Goal: Information Seeking & Learning: Compare options

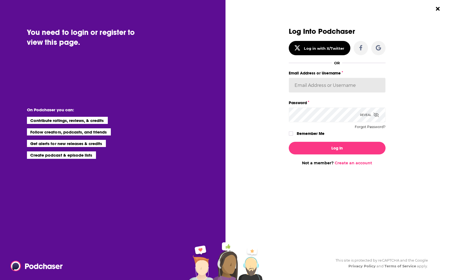
click at [325, 82] on input "Email Address or Username" at bounding box center [337, 85] width 97 height 15
type input "[EMAIL_ADDRESS][PERSON_NAME][DOMAIN_NAME]"
click at [289, 142] on button "Log In" at bounding box center [337, 148] width 97 height 13
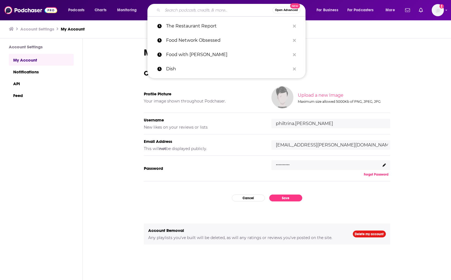
click at [179, 13] on input "Search podcasts, credits, & more..." at bounding box center [218, 10] width 110 height 9
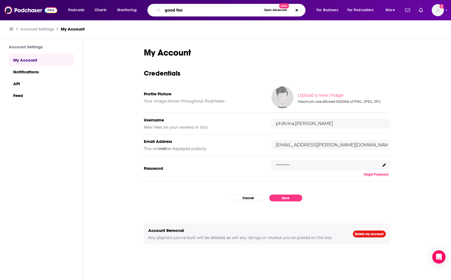
type input "good food"
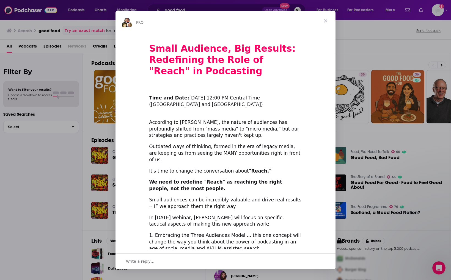
click at [329, 22] on span "Close" at bounding box center [326, 21] width 20 height 20
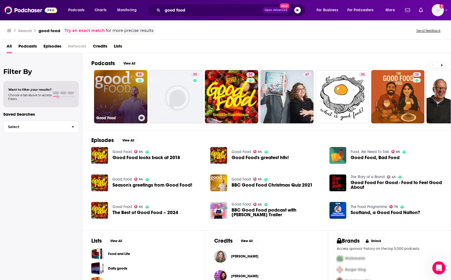
click at [116, 89] on link "65 Good Food" at bounding box center [120, 96] width 53 height 53
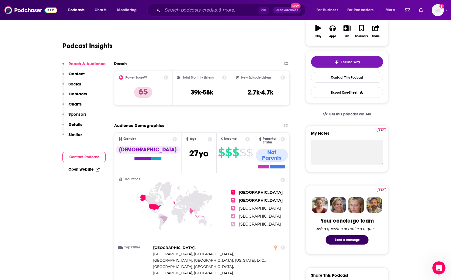
scroll to position [98, 0]
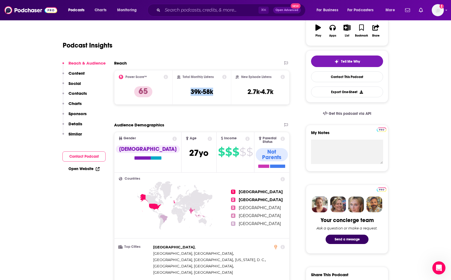
drag, startPoint x: 216, startPoint y: 91, endPoint x: 178, endPoint y: 94, distance: 38.3
click at [178, 94] on div "Total Monthly Listens 39k-58k" at bounding box center [202, 87] width 50 height 25
copy h3 "39k-58k"
click at [180, 11] on input "Search podcasts, credits, & more..." at bounding box center [211, 10] width 96 height 9
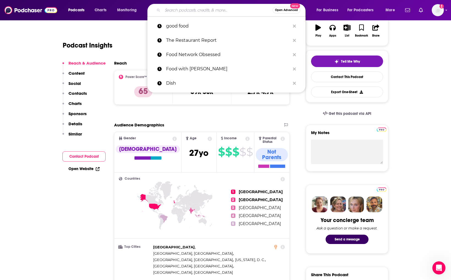
paste input "Food Talk with [PERSON_NAME]"
type input "Food Talk with [PERSON_NAME]"
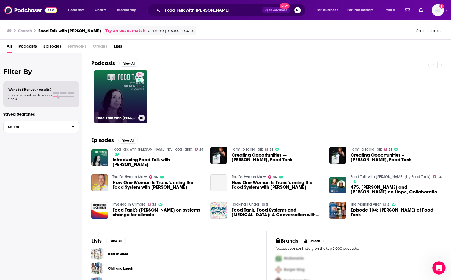
click at [122, 93] on link "54 Food Talk with [PERSON_NAME] (by Food Tank)" at bounding box center [120, 96] width 53 height 53
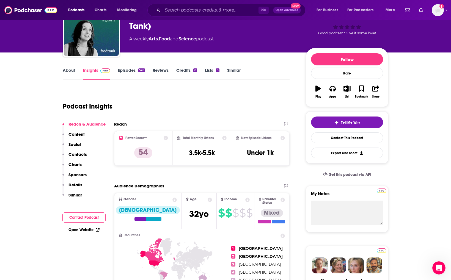
scroll to position [36, 0]
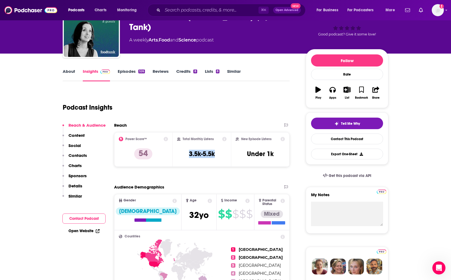
drag, startPoint x: 224, startPoint y: 153, endPoint x: 179, endPoint y: 152, distance: 44.8
click at [179, 152] on div "Total Monthly Listens 3.5k-5.5k" at bounding box center [202, 149] width 50 height 25
copy h3 "3.5k-5.5k"
click at [186, 12] on input "Search podcasts, credits, & more..." at bounding box center [211, 10] width 96 height 9
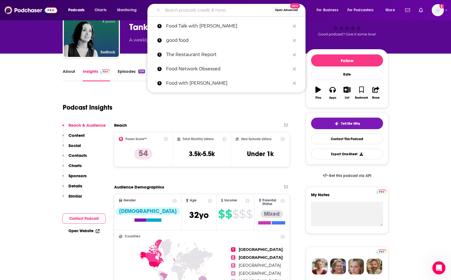
paste input "The Sporkful"
type input "The Sporkful"
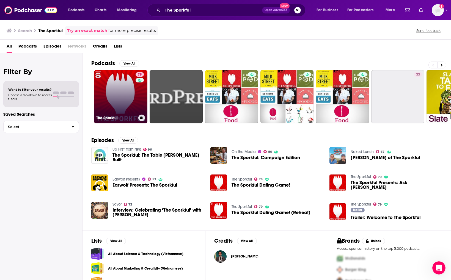
click at [133, 100] on link "79 The Sporkful" at bounding box center [120, 96] width 53 height 53
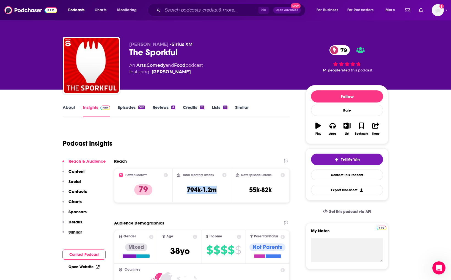
drag, startPoint x: 219, startPoint y: 189, endPoint x: 186, endPoint y: 191, distance: 32.8
click at [186, 191] on div "Total Monthly Listens 794k-1.2m" at bounding box center [202, 185] width 50 height 25
copy h3 "794k-1.2m"
click at [187, 8] on input "Search podcasts, credits, & more..." at bounding box center [211, 10] width 96 height 9
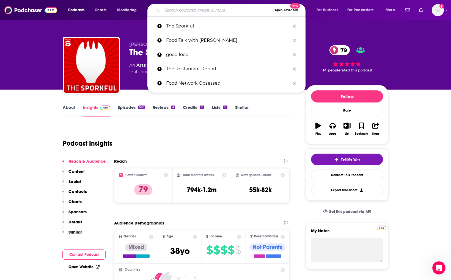
paste input "Gastropod"
type input "Gastropod"
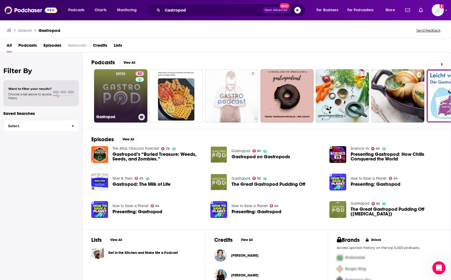
click at [122, 115] on h3 "Gastropod" at bounding box center [116, 117] width 40 height 5
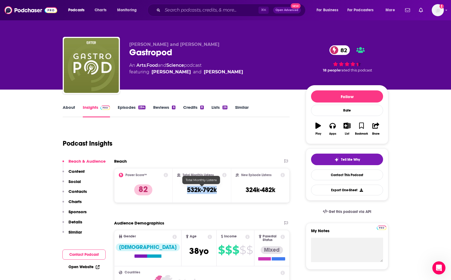
drag, startPoint x: 210, startPoint y: 190, endPoint x: 188, endPoint y: 190, distance: 21.7
click at [188, 190] on div "Total Monthly Listens 532k-792k" at bounding box center [202, 185] width 50 height 25
copy h3 "532k-792k"
click at [175, 10] on input "Search podcasts, credits, & more..." at bounding box center [211, 10] width 96 height 9
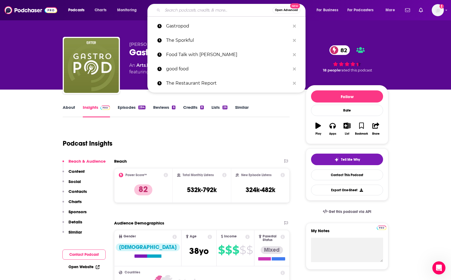
paste input "The Restaurant Report"
type input "The Restaurant Report"
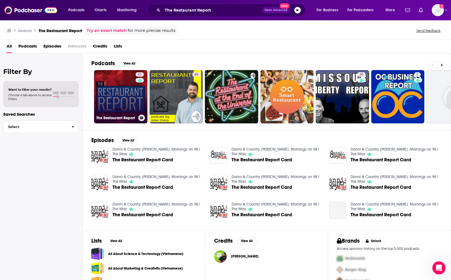
click at [121, 97] on link "37 The Restaurant Report" at bounding box center [120, 96] width 53 height 53
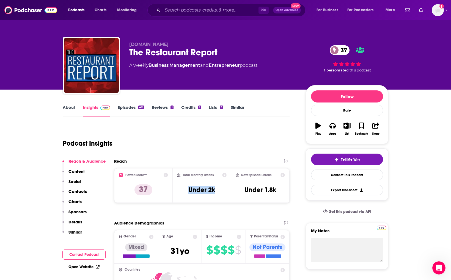
drag, startPoint x: 217, startPoint y: 191, endPoint x: 185, endPoint y: 190, distance: 31.4
click at [185, 190] on div "Total Monthly Listens Under 2k" at bounding box center [202, 185] width 50 height 25
copy h3 "Under 2k"
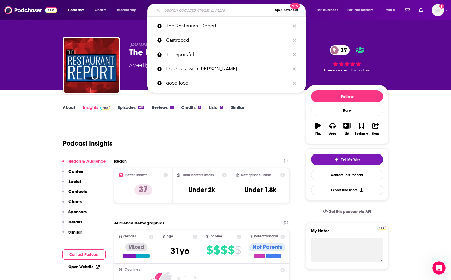
click at [178, 12] on input "Search podcasts, credits, & more..." at bounding box center [218, 10] width 110 height 9
paste input "Food Network Obsessed"
type input "Food Network Obsessed"
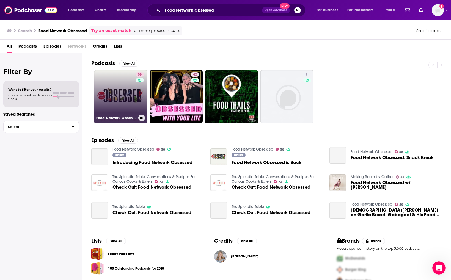
click at [128, 90] on link "58 Food Network Obsessed" at bounding box center [120, 96] width 53 height 53
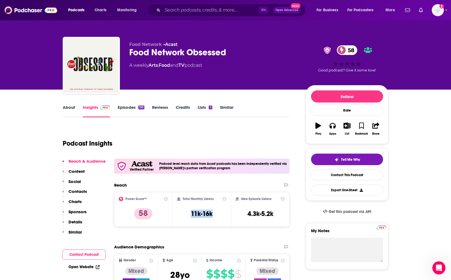
drag, startPoint x: 210, startPoint y: 212, endPoint x: 181, endPoint y: 212, distance: 28.3
click at [181, 212] on div "Total Monthly Listens 11k-16k" at bounding box center [202, 209] width 50 height 25
copy h3 "11k-16k"
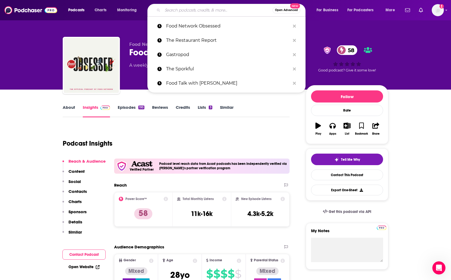
click at [204, 10] on input "Search podcasts, credits, & more..." at bounding box center [218, 10] width 110 height 9
paste input "Food with [PERSON_NAME]"
type input "Food with [PERSON_NAME]"
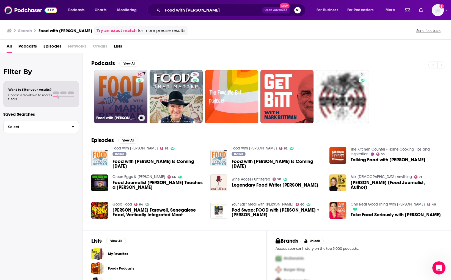
click at [109, 98] on link "62 Food with [PERSON_NAME]" at bounding box center [120, 96] width 53 height 53
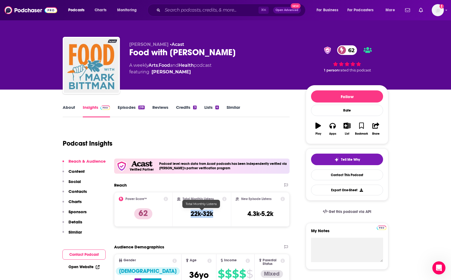
drag, startPoint x: 217, startPoint y: 213, endPoint x: 190, endPoint y: 213, distance: 27.0
click at [190, 213] on div "Total Monthly Listens 22k-32k" at bounding box center [202, 209] width 50 height 25
copy h3 "22k-32k"
click at [179, 10] on input "Search podcasts, credits, & more..." at bounding box center [211, 10] width 96 height 9
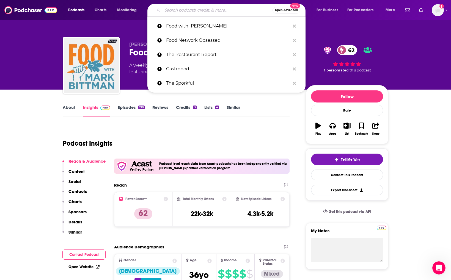
paste input "Dish"
type input "Dish"
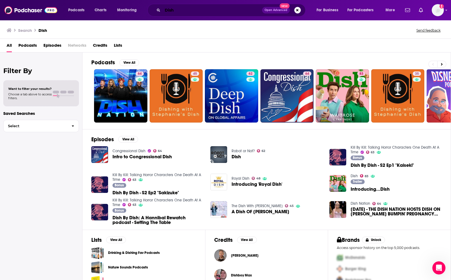
click at [191, 12] on input "Dish" at bounding box center [213, 10] width 100 height 9
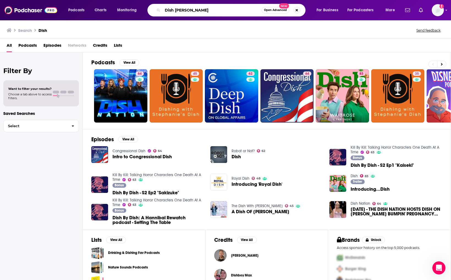
type input "Dish [PERSON_NAME]"
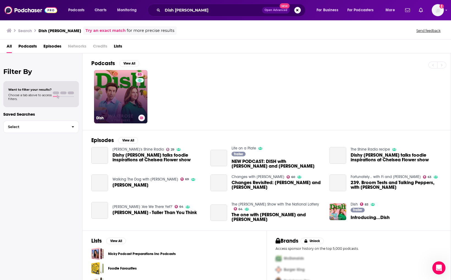
click at [114, 111] on link "83 Dish" at bounding box center [120, 96] width 53 height 53
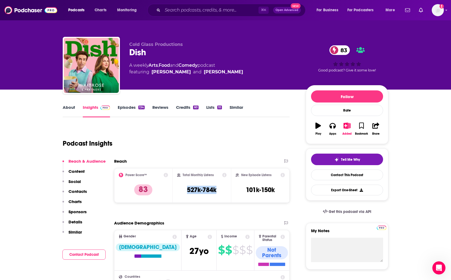
drag, startPoint x: 216, startPoint y: 190, endPoint x: 175, endPoint y: 191, distance: 40.4
click at [175, 191] on div "Total Monthly Listens 527k-784k" at bounding box center [202, 185] width 59 height 35
copy h3 "527k-784k"
click at [188, 9] on input "Search podcasts, credits, & more..." at bounding box center [211, 10] width 96 height 9
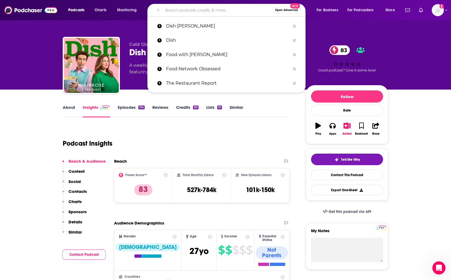
paste input "Ingredient Insiders: Where Chefs Talk"
type input "Ingredient Insiders: Where Chefs Talk"
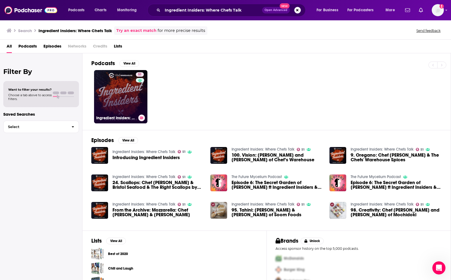
click at [122, 95] on link "51 Ingredient Insiders: Where Chefs Talk" at bounding box center [120, 96] width 53 height 53
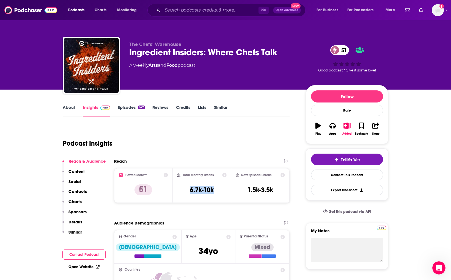
drag, startPoint x: 216, startPoint y: 190, endPoint x: 185, endPoint y: 192, distance: 31.7
click at [185, 192] on div "Total Monthly Listens 6.7k-10k" at bounding box center [202, 185] width 50 height 25
copy h3 "6.7k-10k"
click at [212, 5] on div "⌘ K Open Advanced New" at bounding box center [226, 10] width 158 height 13
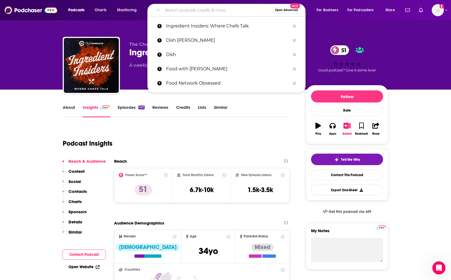
click at [210, 9] on input "Search podcasts, credits, & more..." at bounding box center [218, 10] width 110 height 9
paste input "Splendid Table"
type input "Splendid Table"
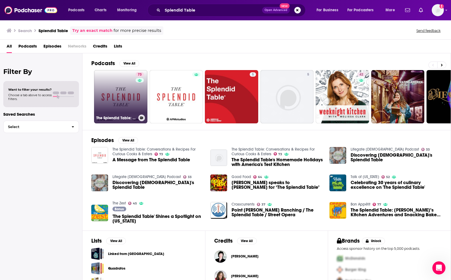
click at [116, 109] on link "73 The Splendid Table: Conversations & Recipes For Curious Cooks & Eaters" at bounding box center [120, 96] width 53 height 53
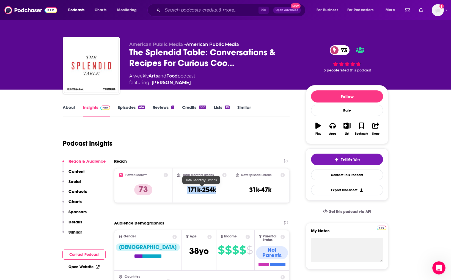
drag, startPoint x: 218, startPoint y: 191, endPoint x: 187, endPoint y: 191, distance: 30.5
click at [187, 191] on div "Total Monthly Listens 171k-254k" at bounding box center [202, 185] width 50 height 25
copy h3 "171k-254k"
click at [199, 7] on input "Search podcasts, credits, & more..." at bounding box center [211, 10] width 96 height 9
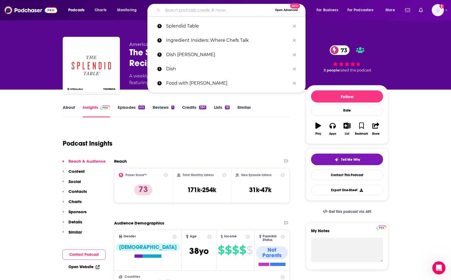
paste input "On The Pass"
type input "On The Pass"
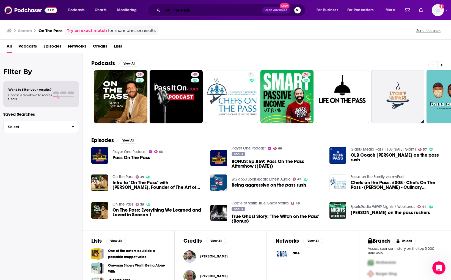
click at [192, 9] on input "On The Pass" at bounding box center [213, 10] width 100 height 9
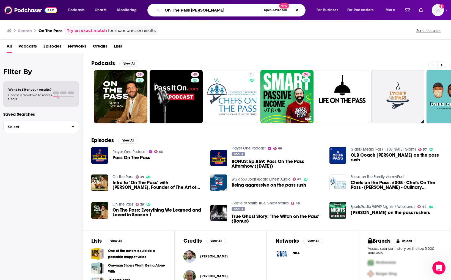
type input "On The Pass [PERSON_NAME]"
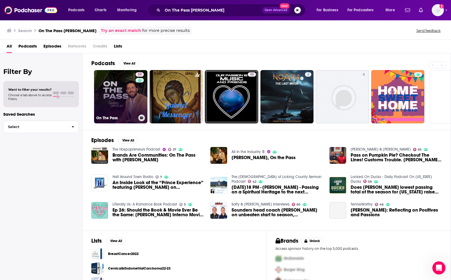
click at [122, 105] on link "39 On The Pass" at bounding box center [120, 96] width 53 height 53
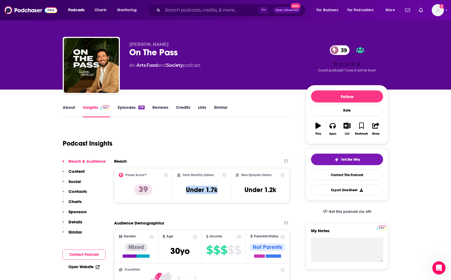
drag, startPoint x: 219, startPoint y: 188, endPoint x: 181, endPoint y: 191, distance: 38.2
click at [181, 191] on div "Total Monthly Listens Under 1.7k" at bounding box center [202, 185] width 50 height 25
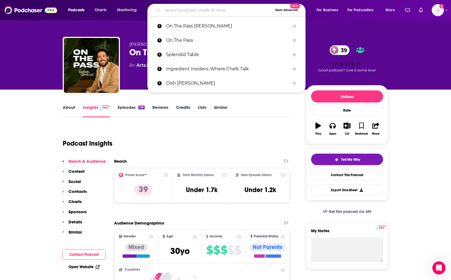
click at [179, 13] on input "Search podcasts, credits, & more..." at bounding box center [218, 10] width 110 height 9
paste input "A Taste of the Past"
type input "A Taste of the Past"
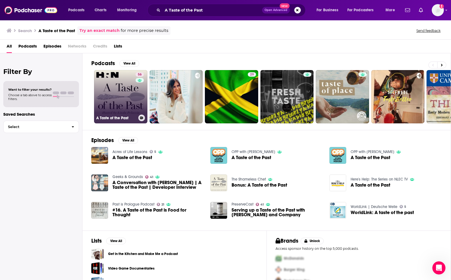
click at [125, 88] on link "56 A Taste of the Past" at bounding box center [120, 96] width 53 height 53
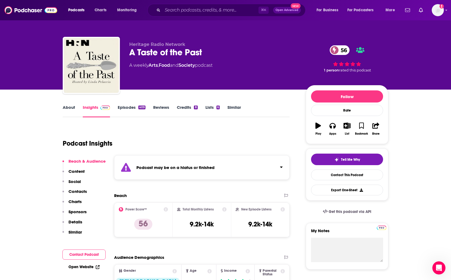
click at [202, 159] on div "Podcast may be on a hiatus or finished" at bounding box center [202, 167] width 176 height 24
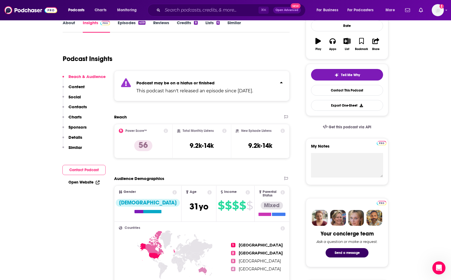
scroll to position [87, 0]
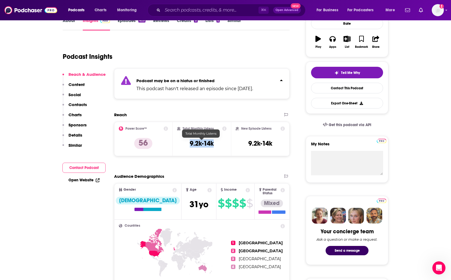
drag, startPoint x: 202, startPoint y: 142, endPoint x: 188, endPoint y: 143, distance: 13.5
click at [188, 143] on div "Total Monthly Listens 9.2k-14k" at bounding box center [202, 139] width 50 height 25
click at [206, 13] on input "Search podcasts, credits, & more..." at bounding box center [211, 10] width 96 height 9
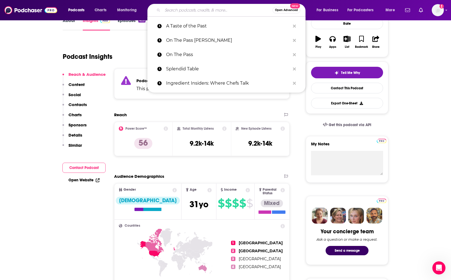
scroll to position [87, 0]
paste input "Food Business Marketing"
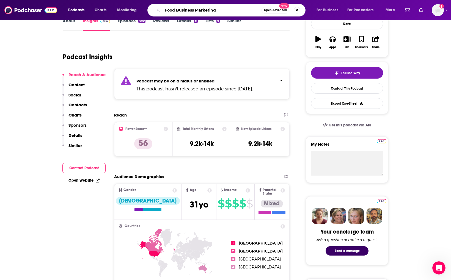
type input "Food Business Marketing"
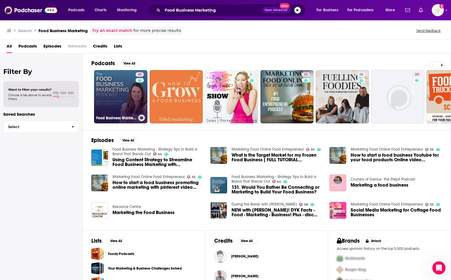
click at [130, 88] on link "45 Food Business Marketing - Strategy Tips to Build a Brand That Stands Out" at bounding box center [120, 96] width 53 height 53
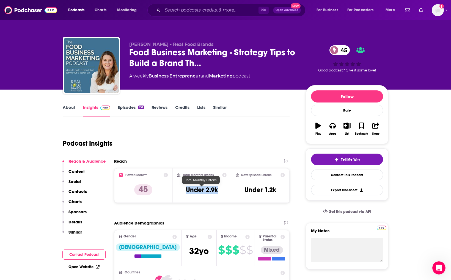
drag, startPoint x: 220, startPoint y: 188, endPoint x: 180, endPoint y: 191, distance: 39.7
click at [180, 191] on div "Total Monthly Listens Under 2.9k" at bounding box center [202, 185] width 50 height 25
click at [177, 9] on input "Search podcasts, credits, & more..." at bounding box center [211, 10] width 96 height 9
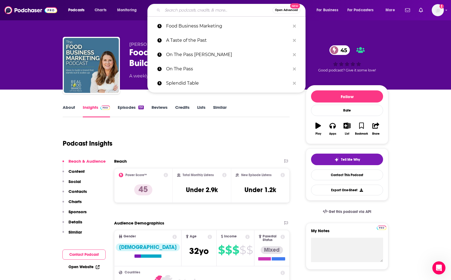
paste input "SOMM TV"
type input "SOMM TV"
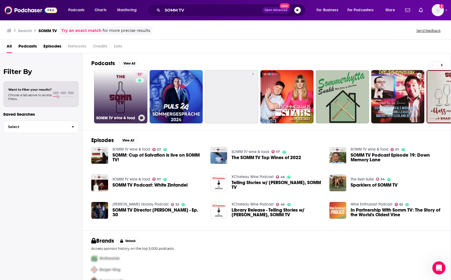
click at [109, 97] on link "57 SOMM TV wine & food" at bounding box center [120, 96] width 53 height 53
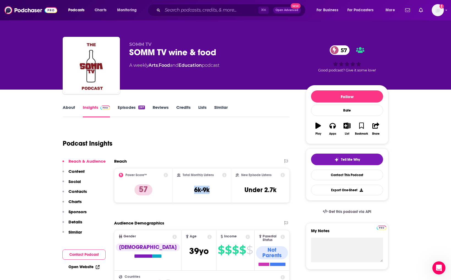
drag, startPoint x: 215, startPoint y: 191, endPoint x: 180, endPoint y: 191, distance: 34.7
click at [180, 191] on div "Total Monthly Listens 6k-9k" at bounding box center [202, 185] width 50 height 25
click at [176, 9] on input "Search podcasts, credits, & more..." at bounding box center [211, 10] width 96 height 9
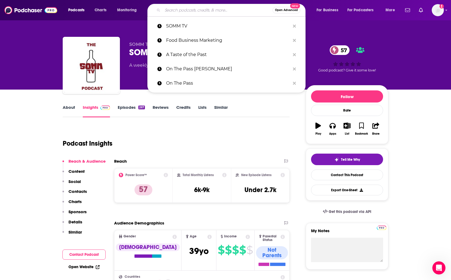
paste input "The Go To Food Podcast"
type input "The Go To Food Podcast"
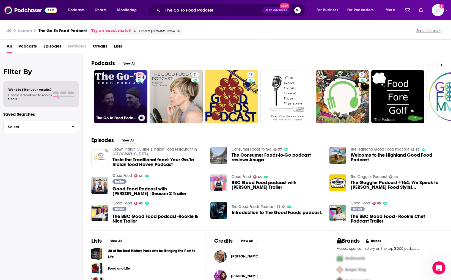
click at [122, 101] on link "64 The Go To Food Podcast" at bounding box center [120, 96] width 53 height 53
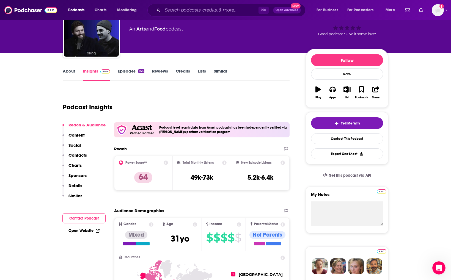
scroll to position [37, 0]
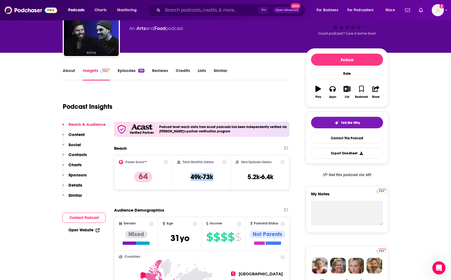
drag, startPoint x: 216, startPoint y: 177, endPoint x: 180, endPoint y: 178, distance: 36.6
click at [180, 178] on div "Total Monthly Listens 49k-73k" at bounding box center [202, 172] width 50 height 25
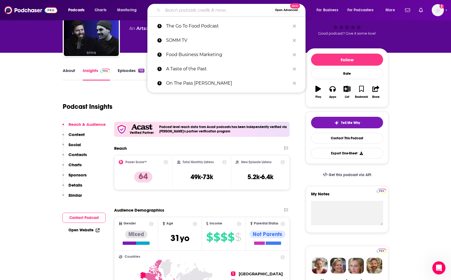
click at [201, 10] on input "Search podcasts, credits, & more..." at bounding box center [218, 10] width 110 height 9
paste input "Food 101"
type input "Food 101"
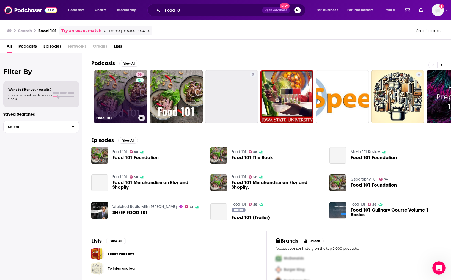
click at [110, 105] on link "58 Food 101" at bounding box center [120, 96] width 53 height 53
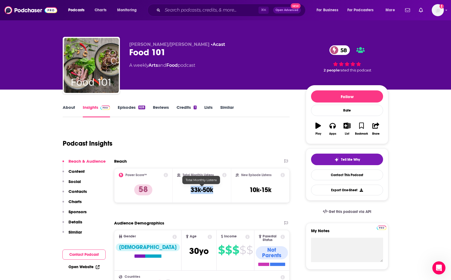
drag, startPoint x: 217, startPoint y: 189, endPoint x: 190, endPoint y: 190, distance: 26.7
click at [190, 190] on div "Total Monthly Listens 33k-50k" at bounding box center [202, 185] width 50 height 25
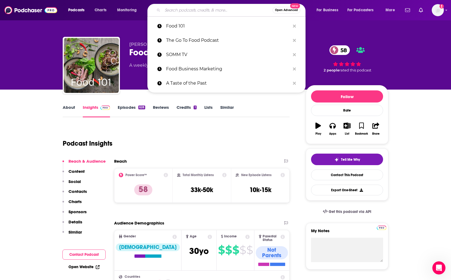
click at [205, 11] on input "Search podcasts, credits, & more..." at bounding box center [218, 10] width 110 height 9
paste input "My Food Job Rocks!"
type input "My Food Job Rocks!"
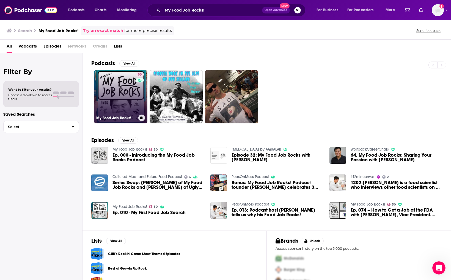
click at [118, 97] on link "50 My Food Job Rocks!" at bounding box center [120, 96] width 53 height 53
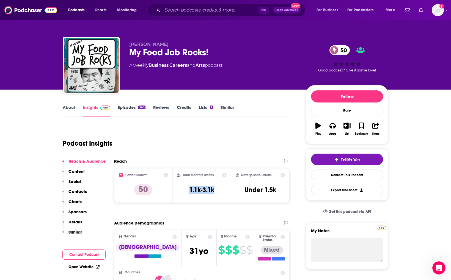
drag, startPoint x: 191, startPoint y: 190, endPoint x: 184, endPoint y: 190, distance: 6.9
click at [184, 190] on div "Total Monthly Listens 1.1k-3.1k" at bounding box center [202, 185] width 50 height 25
